Goal: Navigation & Orientation: Understand site structure

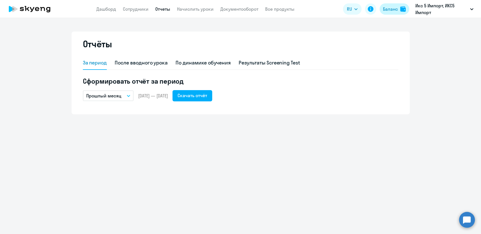
click at [397, 12] on div "Баланс" at bounding box center [390, 9] width 15 height 7
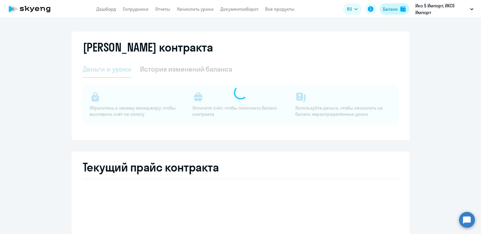
select select "english_adult_not_native_speaker"
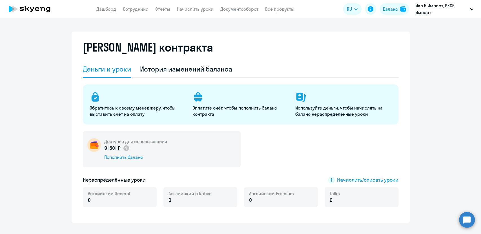
scroll to position [54, 0]
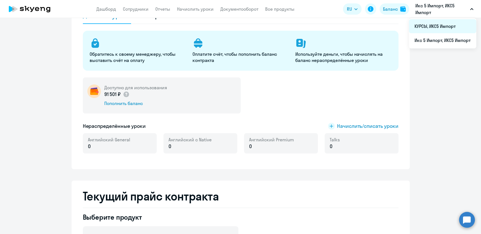
click at [449, 25] on li "КУРСЫ, ИКС5 Импорт" at bounding box center [442, 26] width 67 height 14
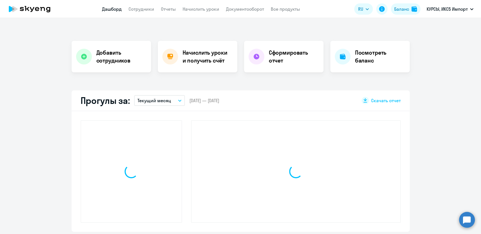
scroll to position [93, 0]
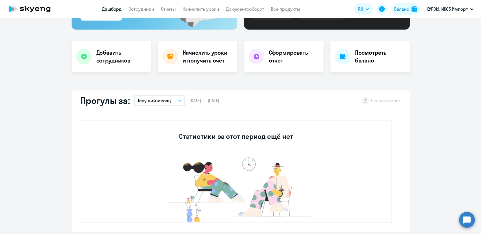
select select "30"
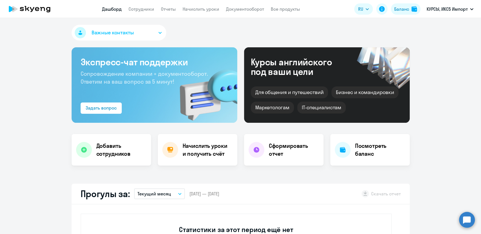
click at [280, 11] on link "Все продукты" at bounding box center [285, 9] width 29 height 6
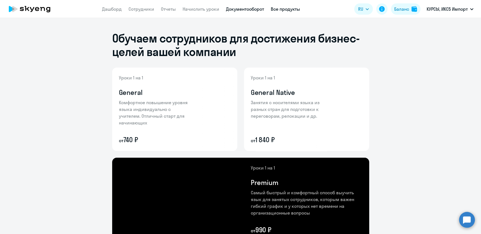
click at [249, 7] on link "Документооборот" at bounding box center [245, 9] width 38 height 6
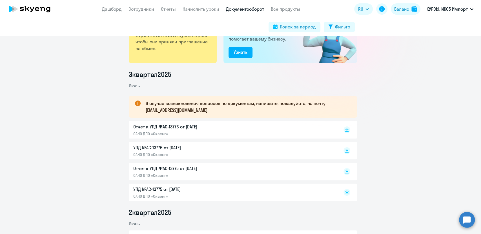
scroll to position [54, 0]
